Goal: Obtain resource: Download file/media

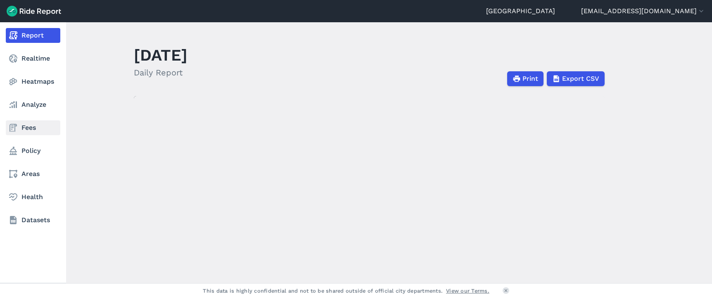
click at [12, 128] on use at bounding box center [12, 128] width 7 height 8
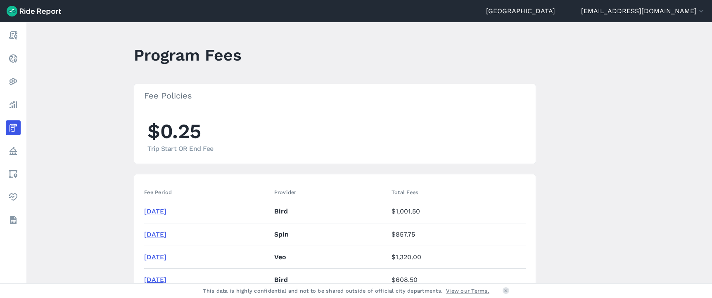
click at [166, 213] on link "[DATE]" at bounding box center [155, 212] width 22 height 8
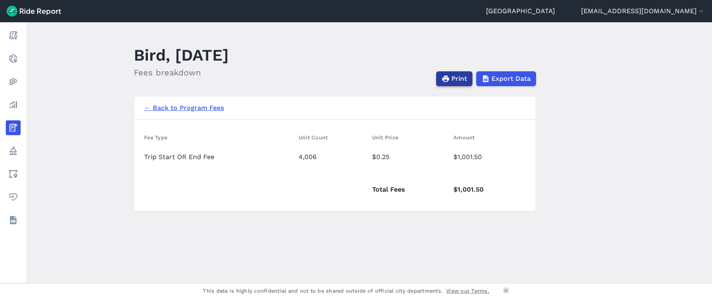
click at [450, 81] on button "Print" at bounding box center [454, 78] width 36 height 15
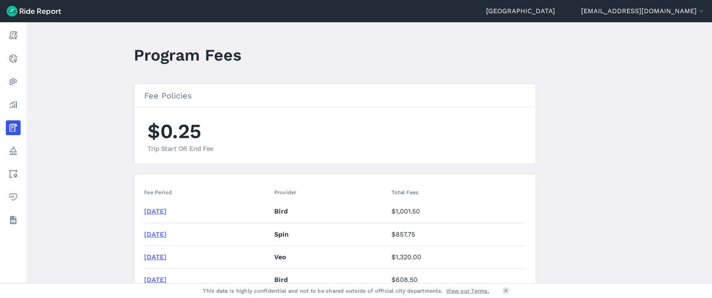
click at [161, 235] on link "[DATE]" at bounding box center [155, 235] width 22 height 8
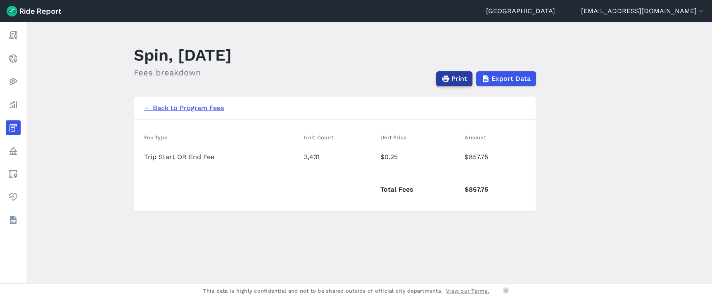
click at [456, 79] on span "Print" at bounding box center [459, 79] width 16 height 10
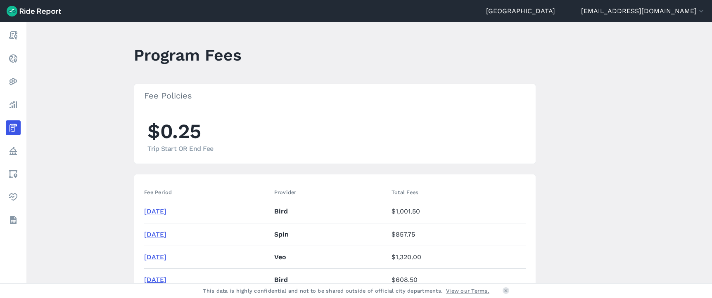
click at [166, 258] on link "[DATE]" at bounding box center [155, 257] width 22 height 8
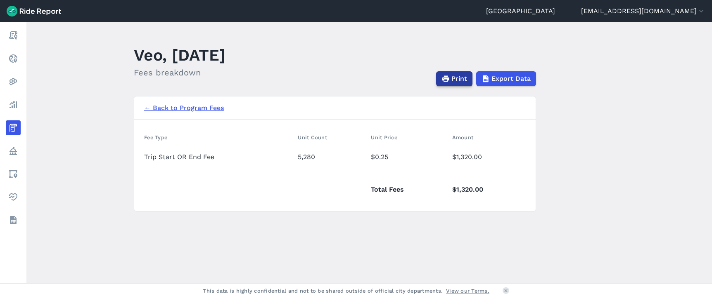
click at [459, 80] on span "Print" at bounding box center [459, 79] width 16 height 10
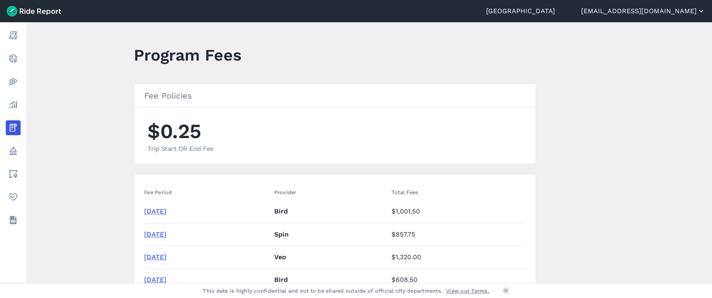
click at [695, 11] on button "[EMAIL_ADDRESS][DOMAIN_NAME]" at bounding box center [643, 11] width 124 height 10
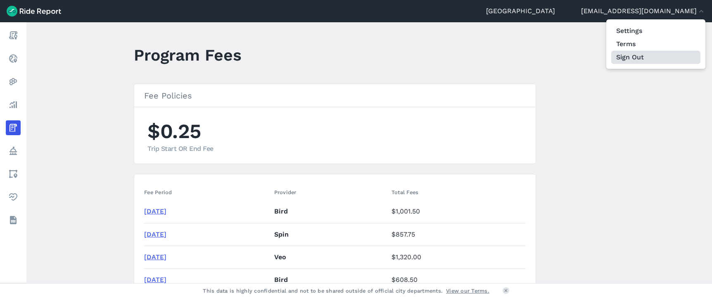
click at [644, 55] on button "Sign Out" at bounding box center [655, 57] width 89 height 13
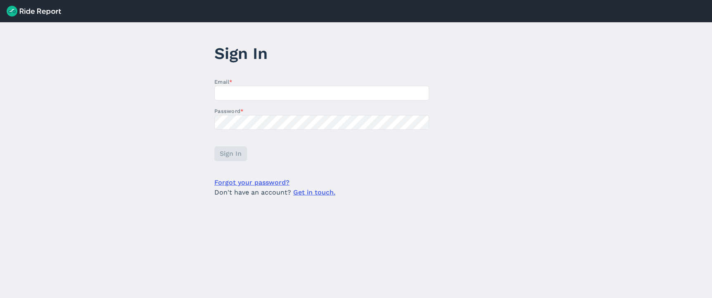
type input "[EMAIL_ADDRESS][DOMAIN_NAME]"
